Goal: Task Accomplishment & Management: Manage account settings

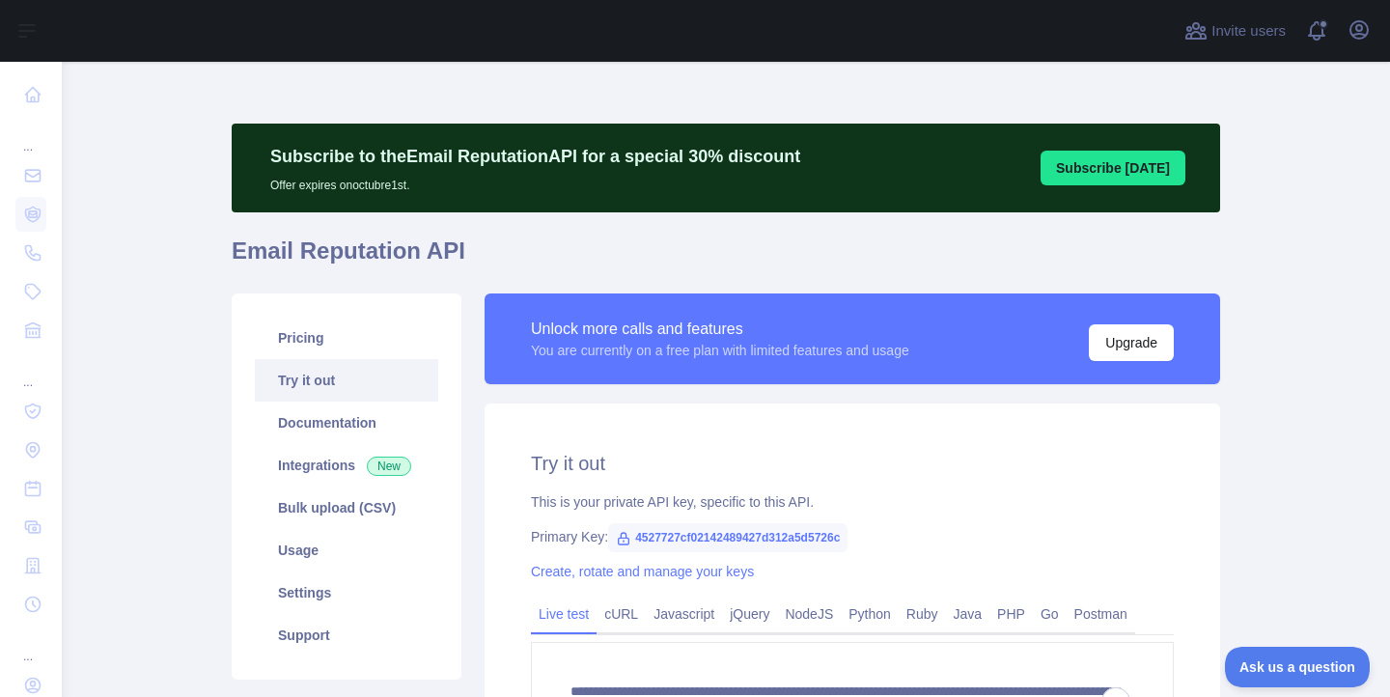
click at [775, 353] on div "You are currently on a free plan with limited features and usage" at bounding box center [720, 350] width 379 height 19
click at [904, 354] on div "You are currently on a free plan with limited features and usage" at bounding box center [720, 350] width 379 height 19
click at [825, 351] on div "You are currently on a free plan with limited features and usage" at bounding box center [720, 350] width 379 height 19
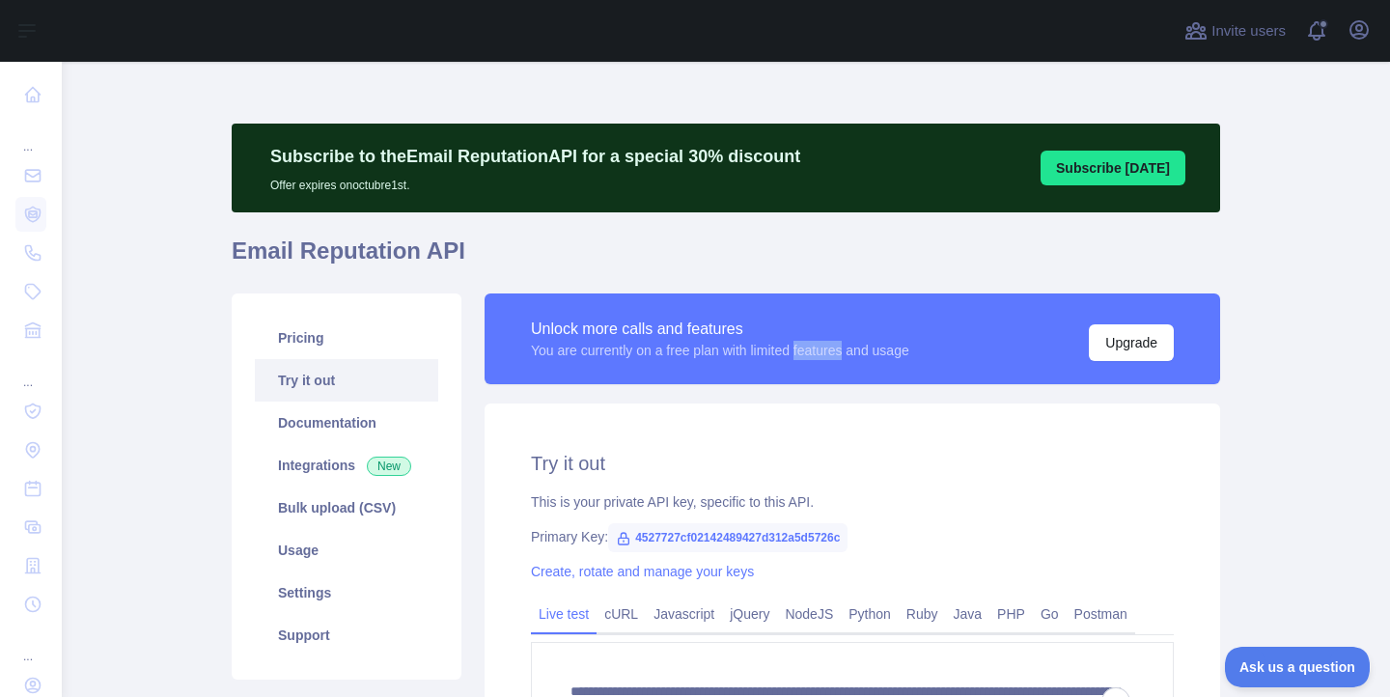
click at [825, 351] on div "You are currently on a free plan with limited features and usage" at bounding box center [720, 350] width 379 height 19
click at [947, 351] on div "Unlock more calls and features You are currently on a free plan with limited fe…" at bounding box center [852, 339] width 643 height 44
drag, startPoint x: 532, startPoint y: 351, endPoint x: 944, endPoint y: 350, distance: 412.3
click at [944, 350] on div "Unlock more calls and features You are currently on a free plan with limited fe…" at bounding box center [852, 339] width 643 height 44
click at [961, 352] on div "Unlock more calls and features You are currently on a free plan with limited fe…" at bounding box center [852, 339] width 643 height 44
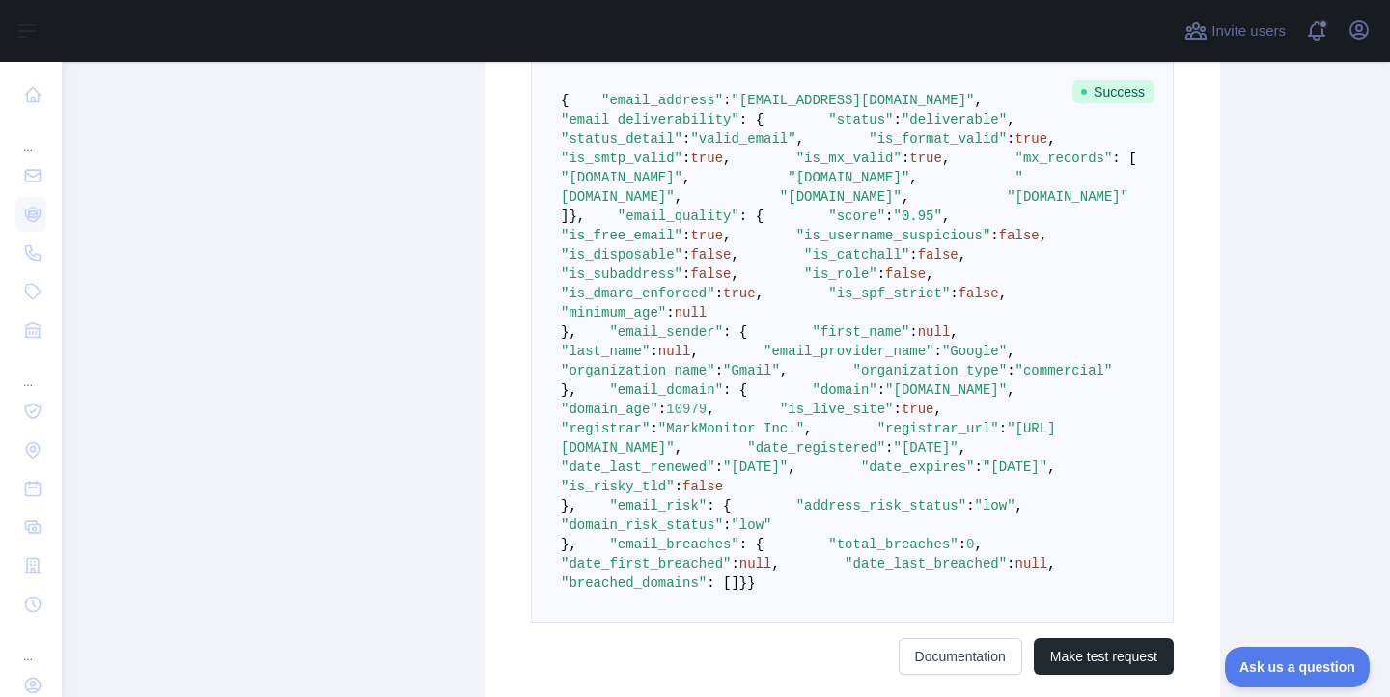
scroll to position [756, 0]
